Goal: Entertainment & Leisure: Consume media (video, audio)

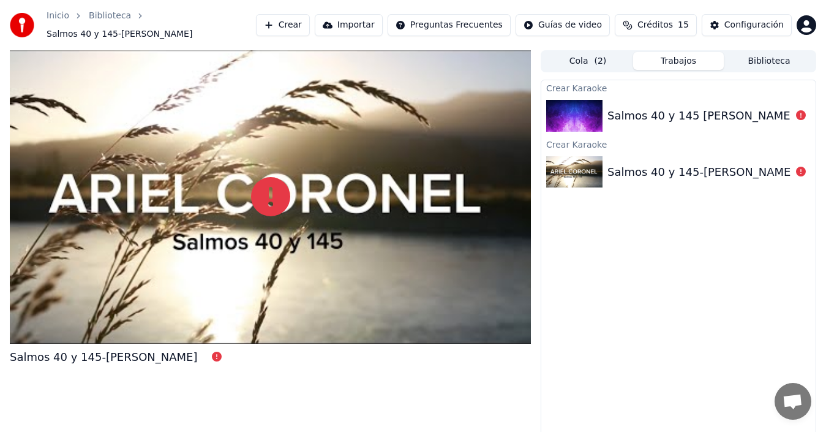
scroll to position [9, 0]
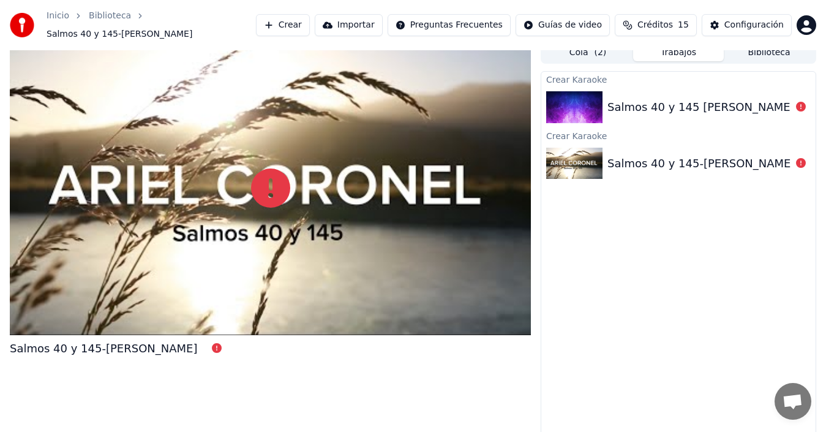
click at [712, 102] on div "Salmos 40 y 145 [PERSON_NAME]" at bounding box center [701, 107] width 187 height 17
click at [731, 88] on div "Salmos 40 y 145 [PERSON_NAME]" at bounding box center [678, 107] width 274 height 42
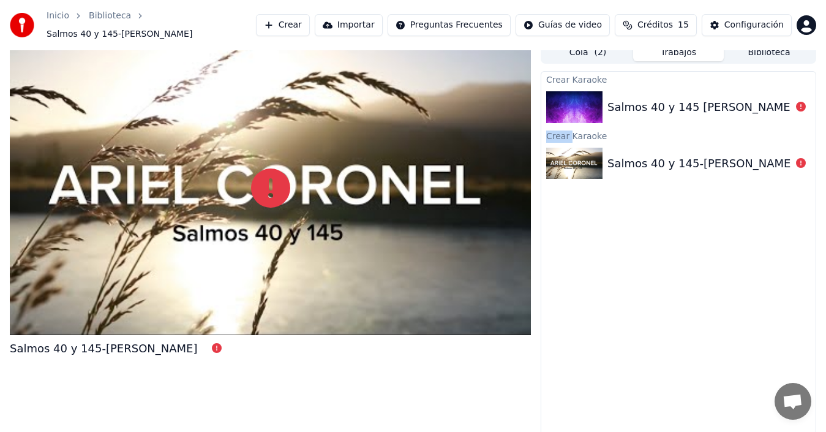
click at [731, 88] on div "Salmos 40 y 145 [PERSON_NAME]" at bounding box center [678, 107] width 274 height 42
click at [696, 107] on div "Salmos 40 y 145 [PERSON_NAME]" at bounding box center [701, 107] width 187 height 17
